Goal: Information Seeking & Learning: Learn about a topic

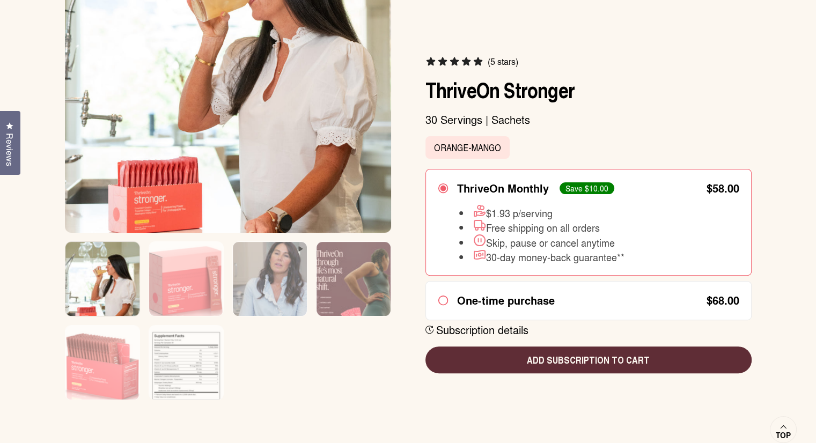
scroll to position [268, 0]
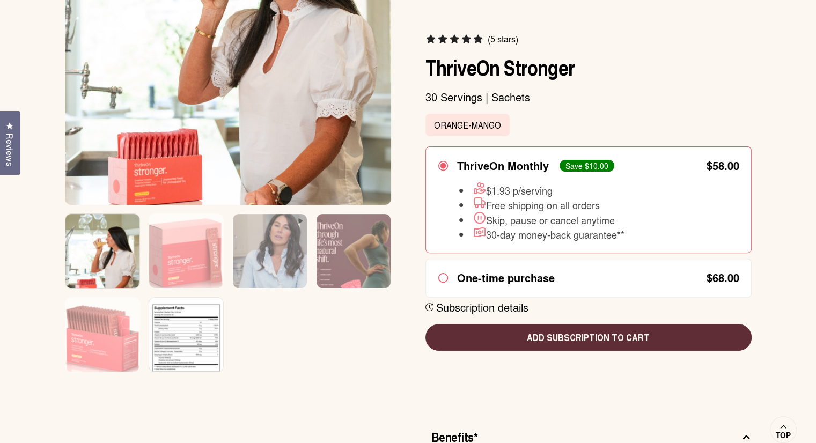
click at [199, 329] on img at bounding box center [186, 342] width 74 height 89
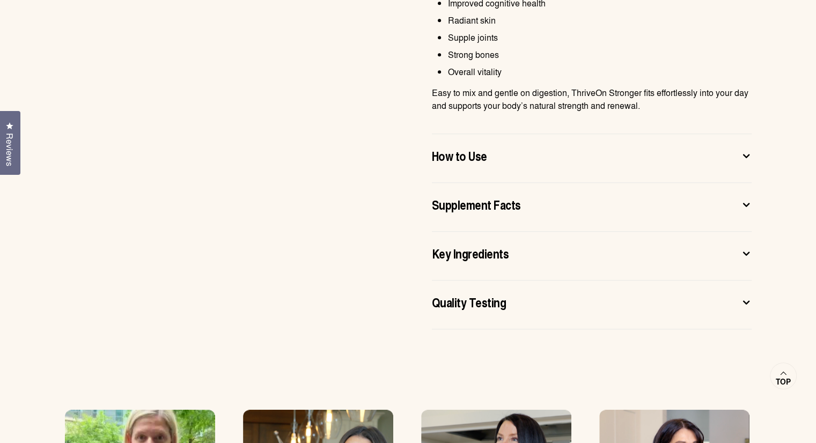
scroll to position [805, 0]
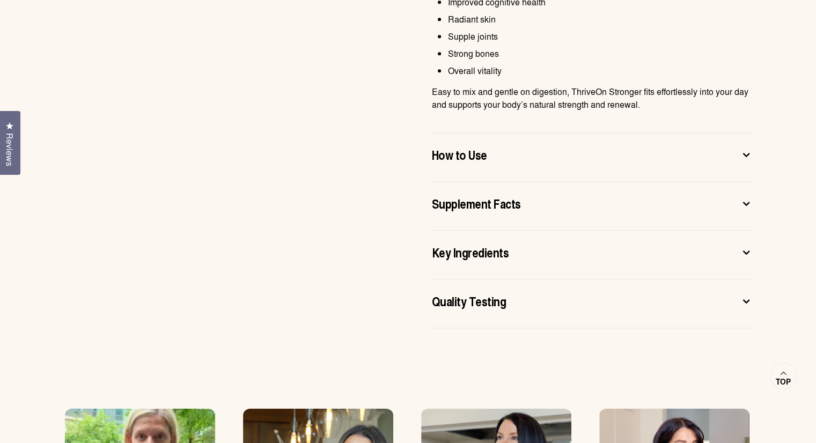
click at [749, 253] on icon at bounding box center [746, 252] width 11 height 11
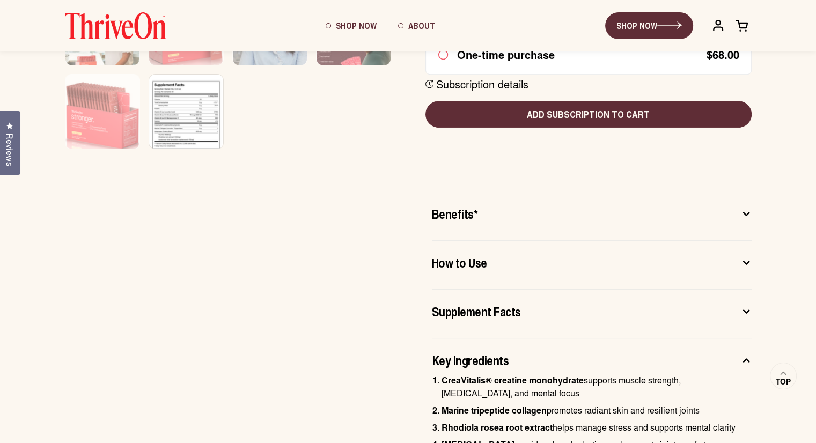
scroll to position [483, 0]
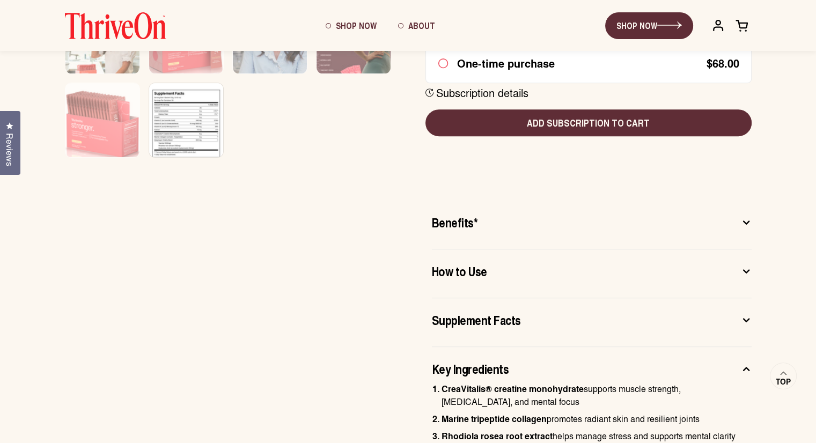
click at [749, 223] on icon at bounding box center [746, 222] width 11 height 11
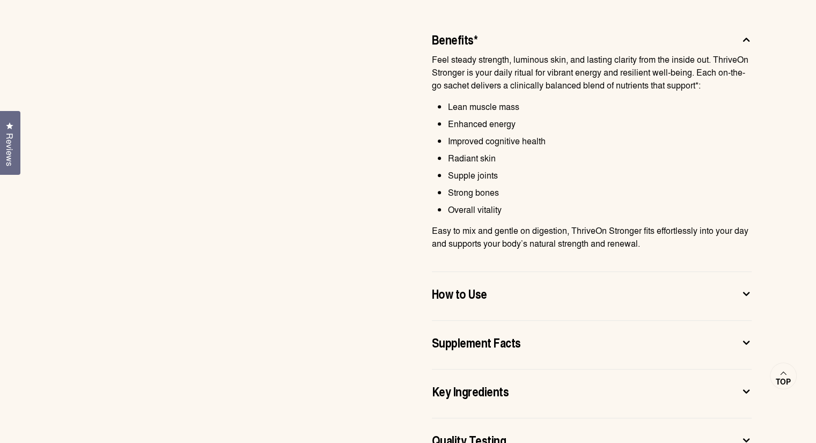
scroll to position [751, 0]
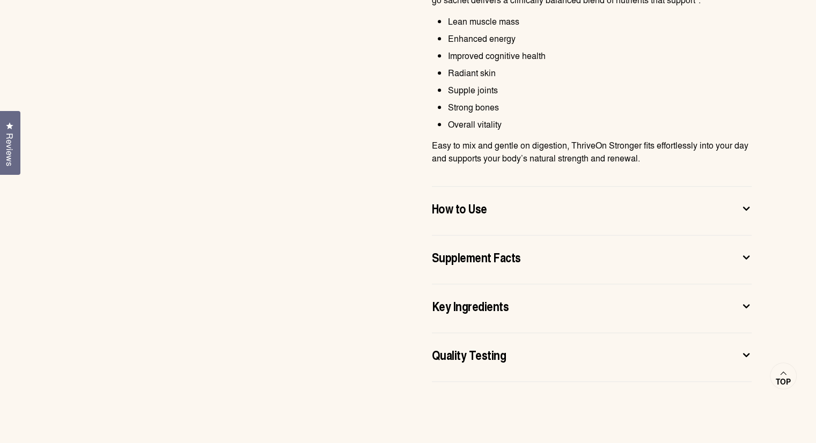
click at [744, 211] on icon at bounding box center [746, 208] width 11 height 11
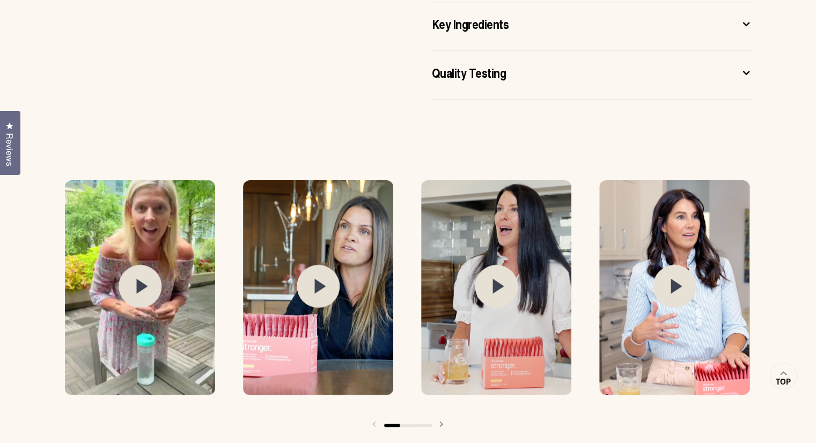
scroll to position [966, 0]
click at [152, 269] on circle at bounding box center [140, 285] width 43 height 43
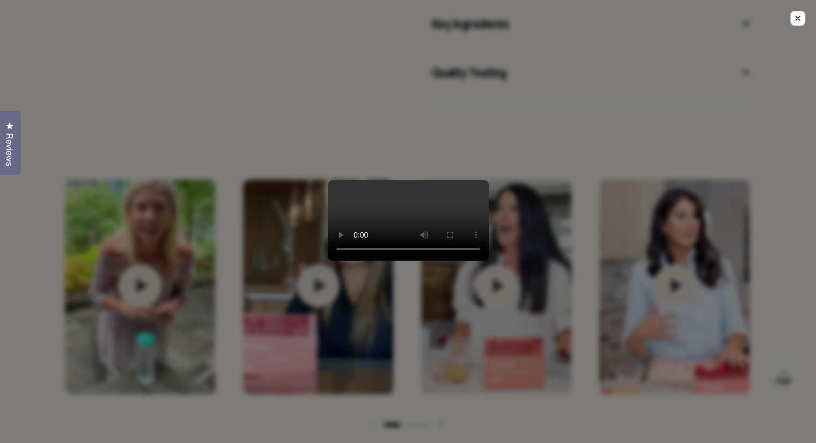
click at [587, 92] on div at bounding box center [408, 221] width 816 height 443
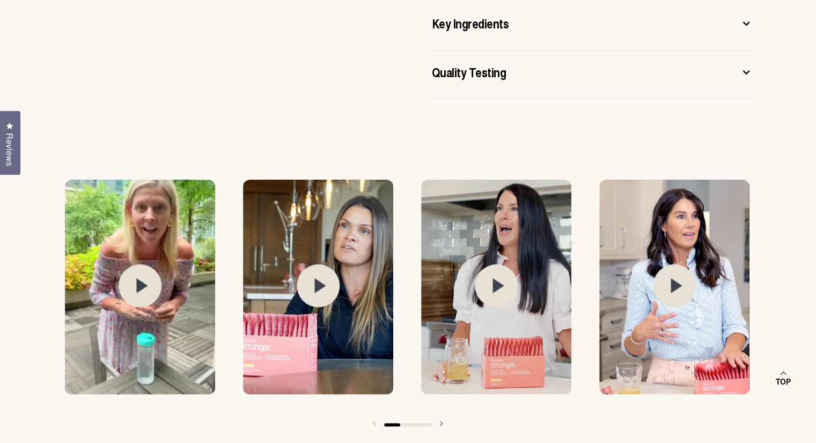
click at [320, 275] on circle at bounding box center [318, 285] width 43 height 43
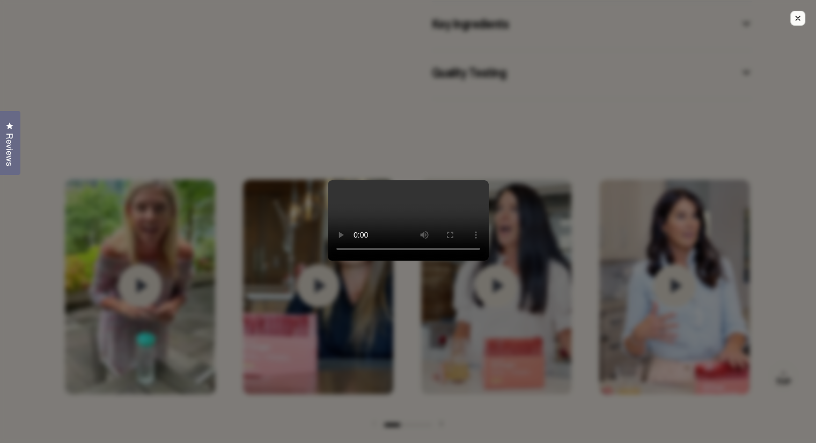
click at [653, 97] on div at bounding box center [408, 221] width 816 height 443
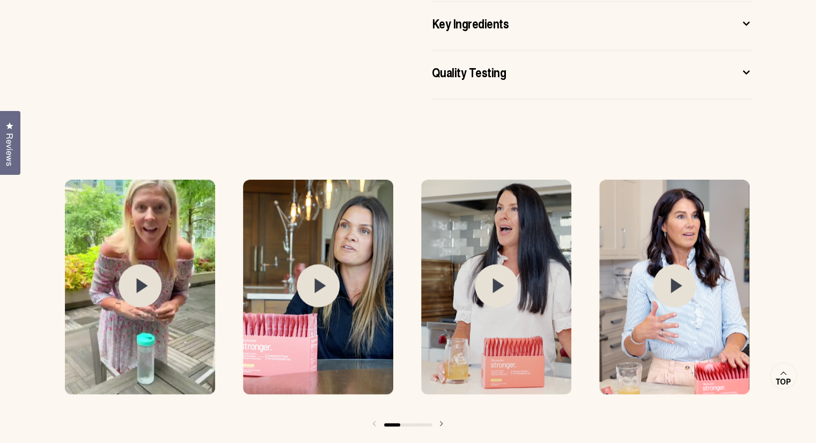
click at [506, 255] on img at bounding box center [496, 287] width 150 height 215
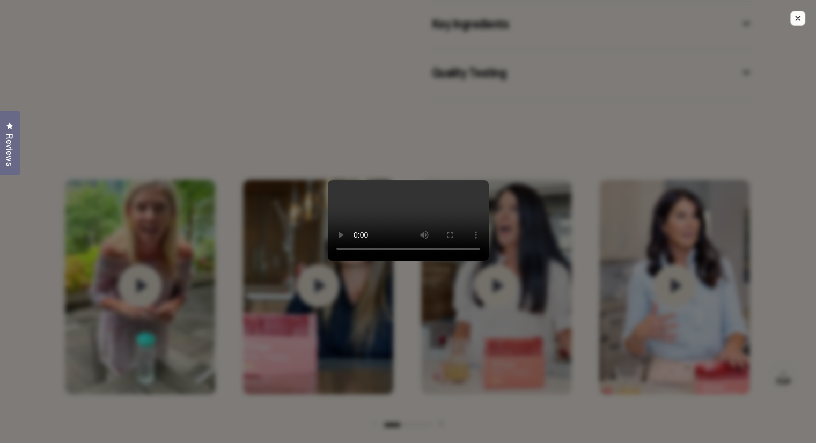
click at [673, 123] on div at bounding box center [408, 221] width 816 height 443
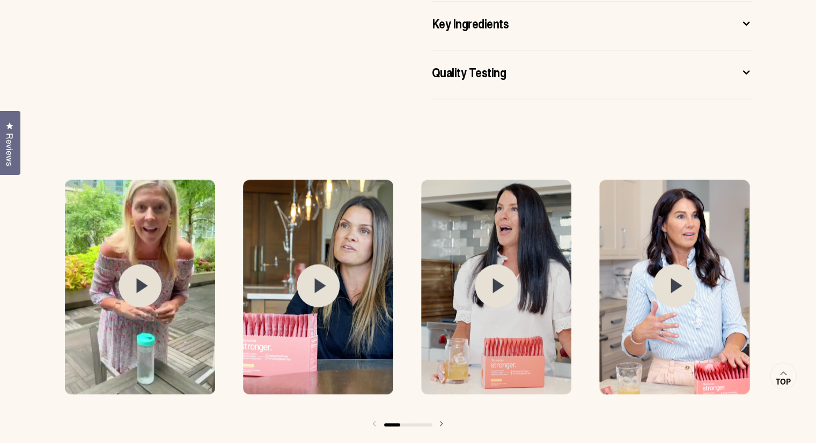
click at [666, 277] on circle at bounding box center [674, 285] width 43 height 43
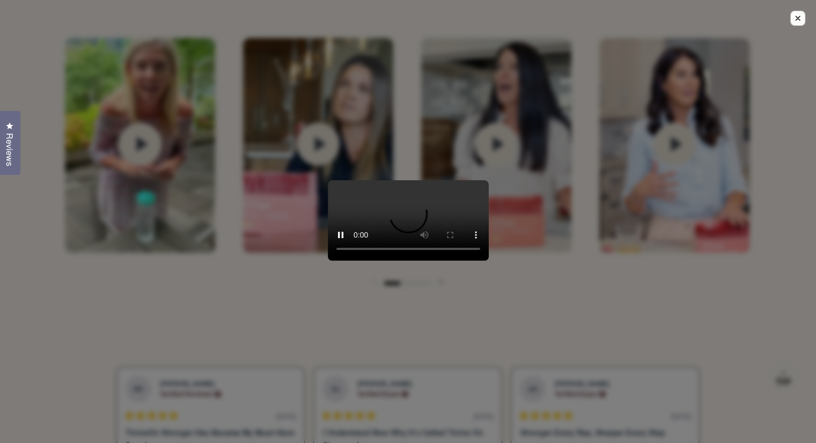
scroll to position [1126, 0]
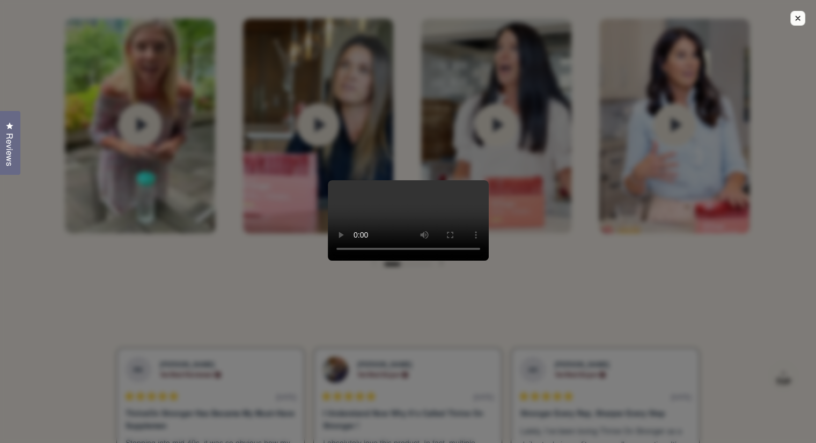
click at [792, 198] on div at bounding box center [408, 221] width 816 height 443
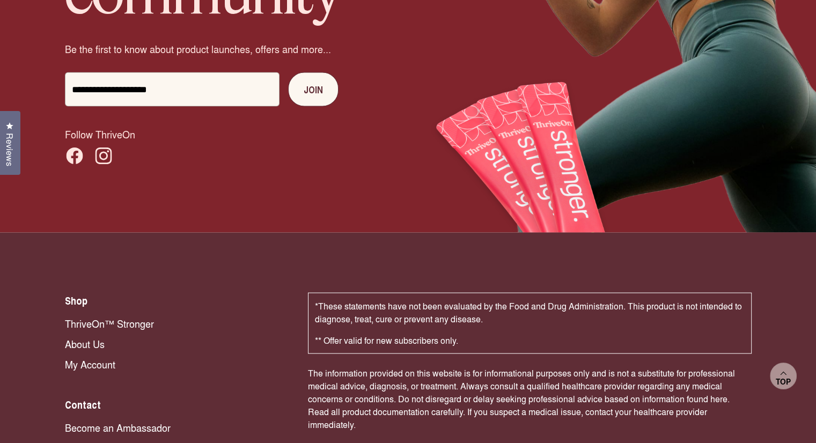
scroll to position [1985, 0]
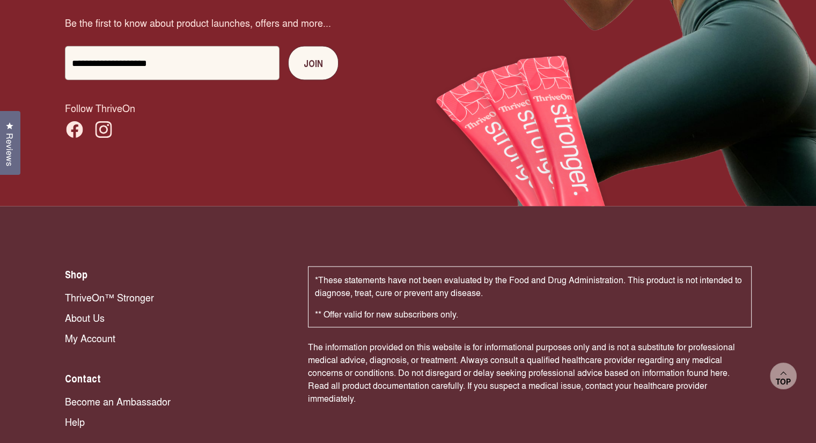
click at [105, 134] on icon at bounding box center [103, 129] width 17 height 17
